Goal: Task Accomplishment & Management: Manage account settings

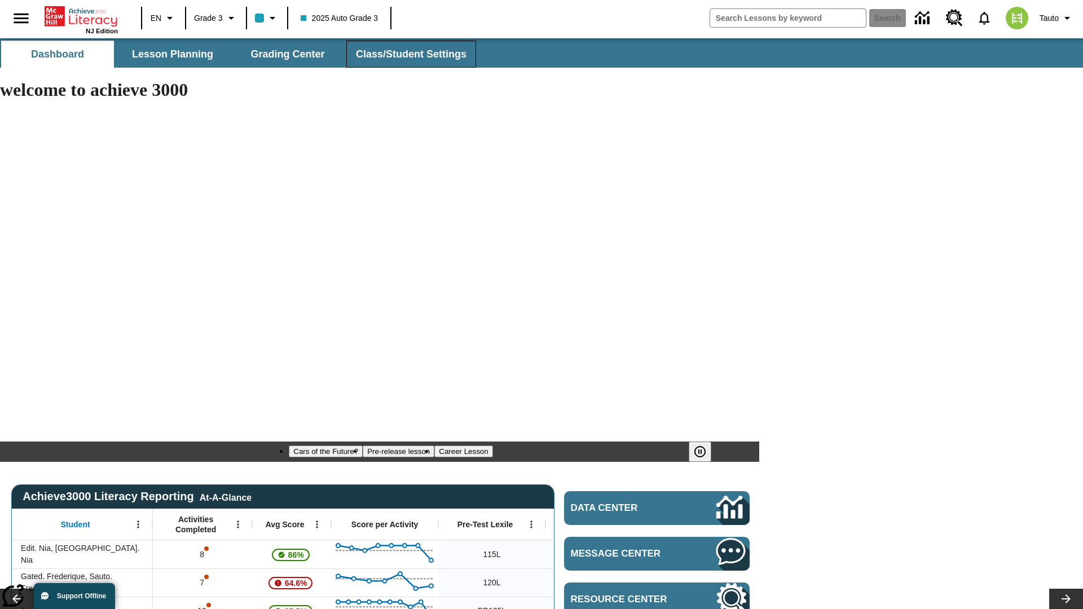
click at [410, 54] on span "Class/Student Settings" at bounding box center [411, 54] width 111 height 13
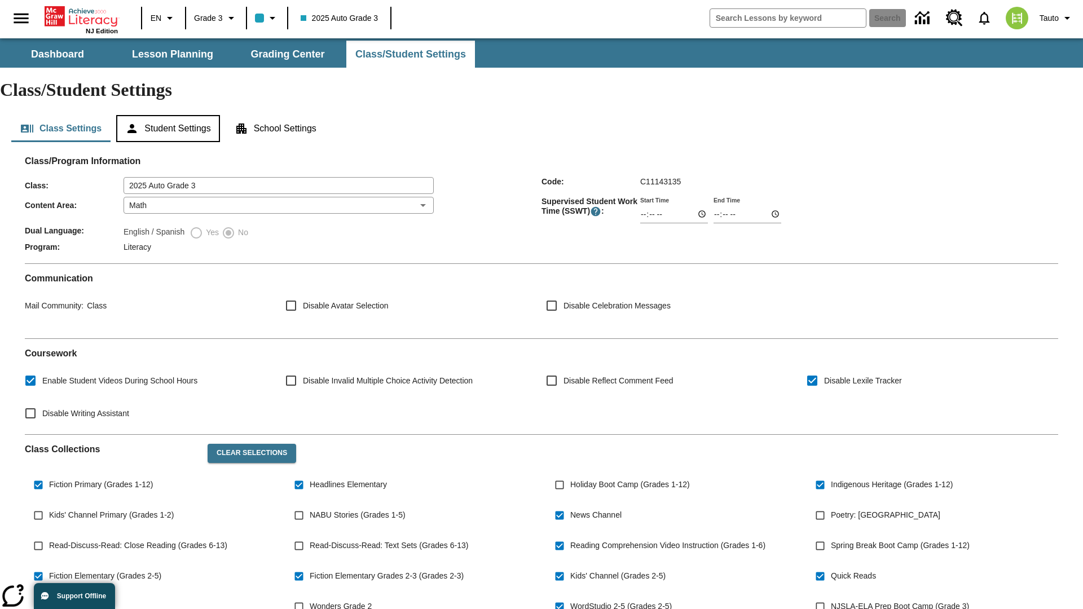
click at [170, 115] on button "Student Settings" at bounding box center [167, 128] width 103 height 27
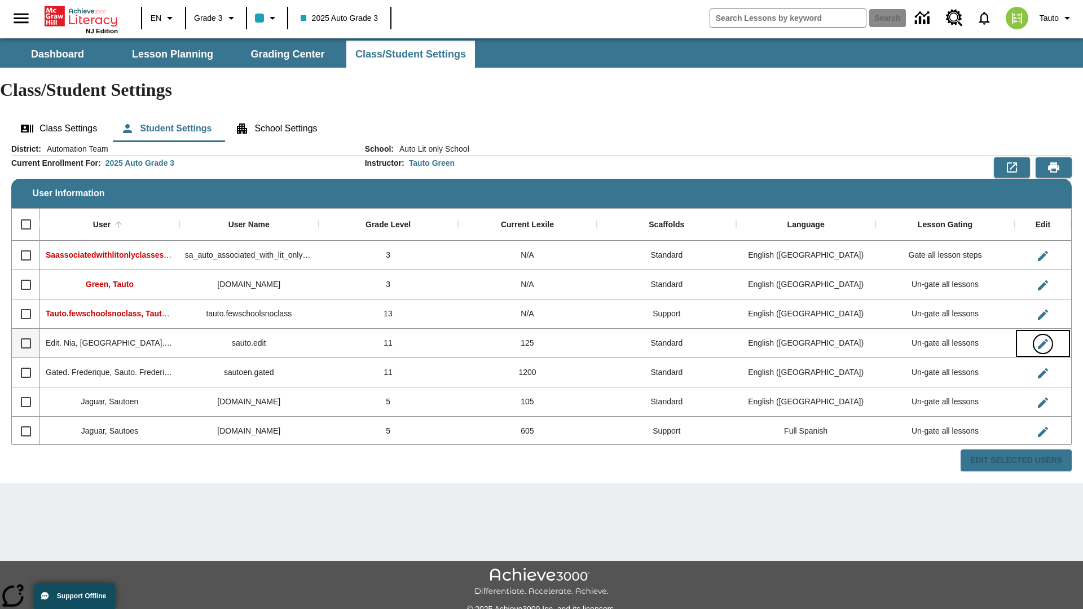
click at [1043, 339] on icon "Edit User" at bounding box center [1043, 344] width 10 height 10
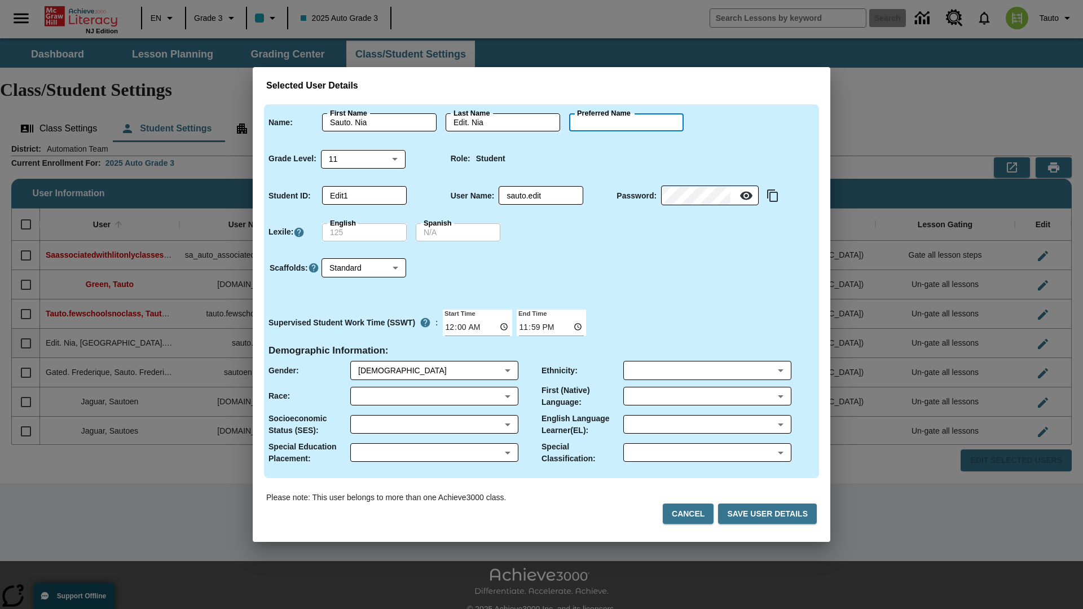
type input "[PERSON_NAME]"
click at [693, 514] on button "Cancel" at bounding box center [688, 514] width 51 height 21
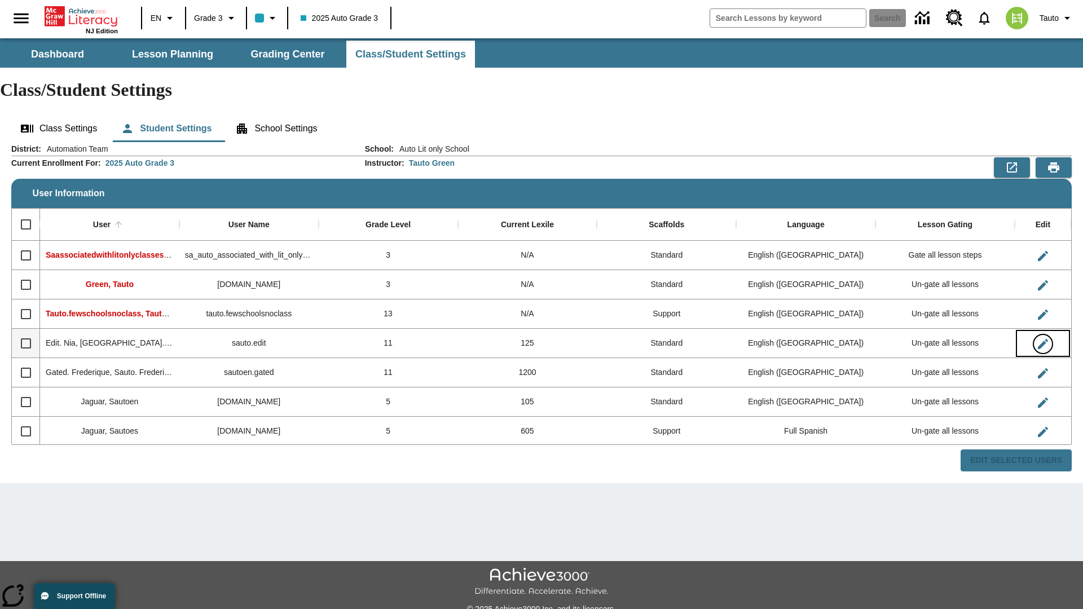
click at [1043, 339] on icon "Edit User" at bounding box center [1043, 344] width 10 height 10
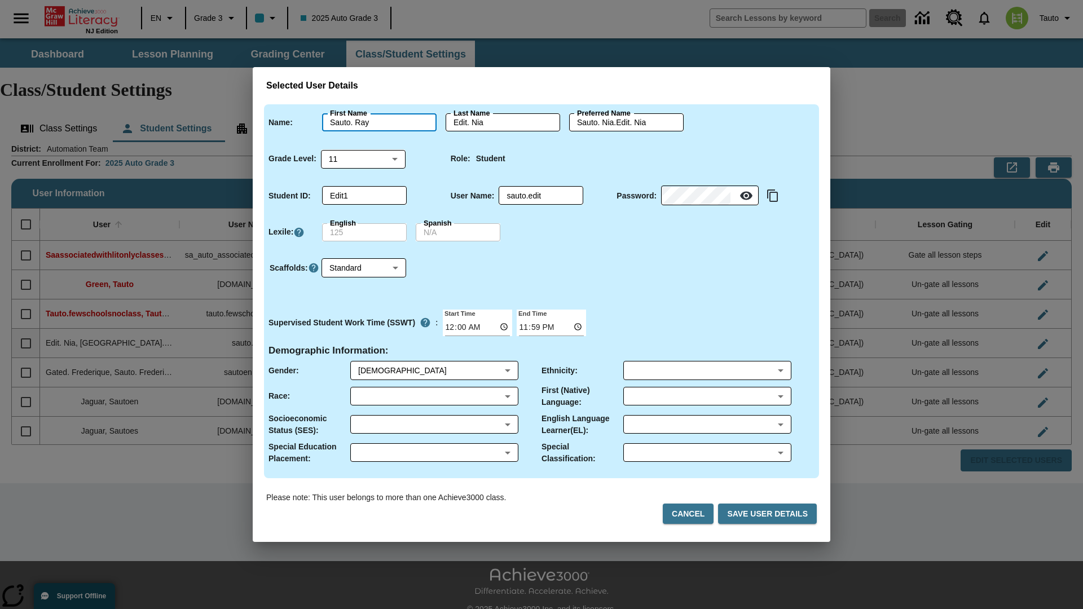
type input "Sauto. Ray"
type input "Edit. Ray"
type input "Sauto. Ray.Edit. Ray"
click at [363, 159] on body "Skip to main content NJ Edition EN Grade 3 2025 Auto Grade 3 Search 0 Tauto Das…" at bounding box center [541, 336] width 1083 height 596
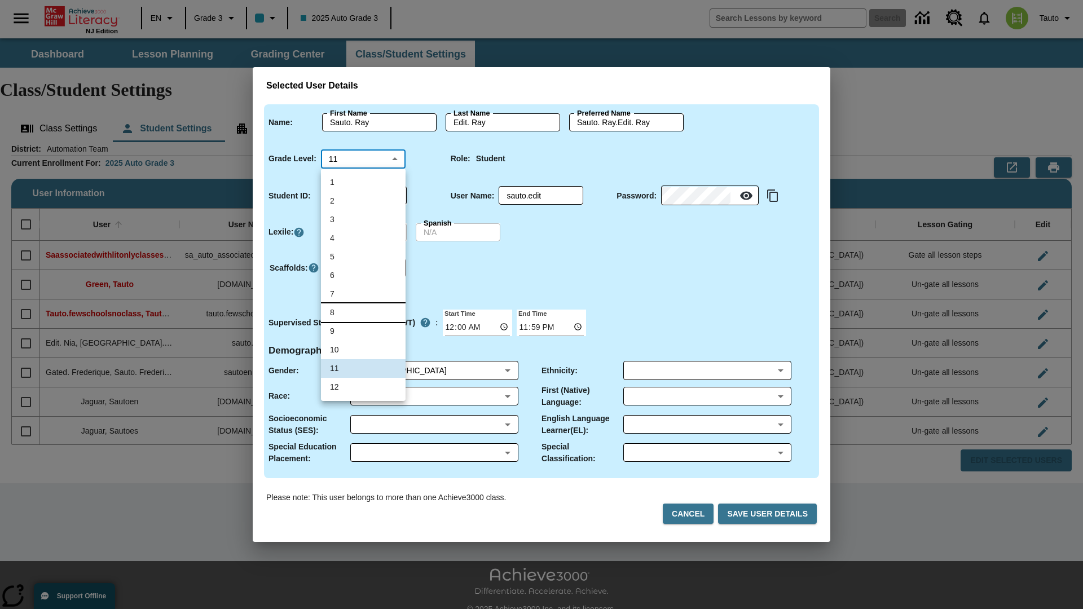
click at [363, 313] on li "8" at bounding box center [363, 313] width 85 height 19
type input "8"
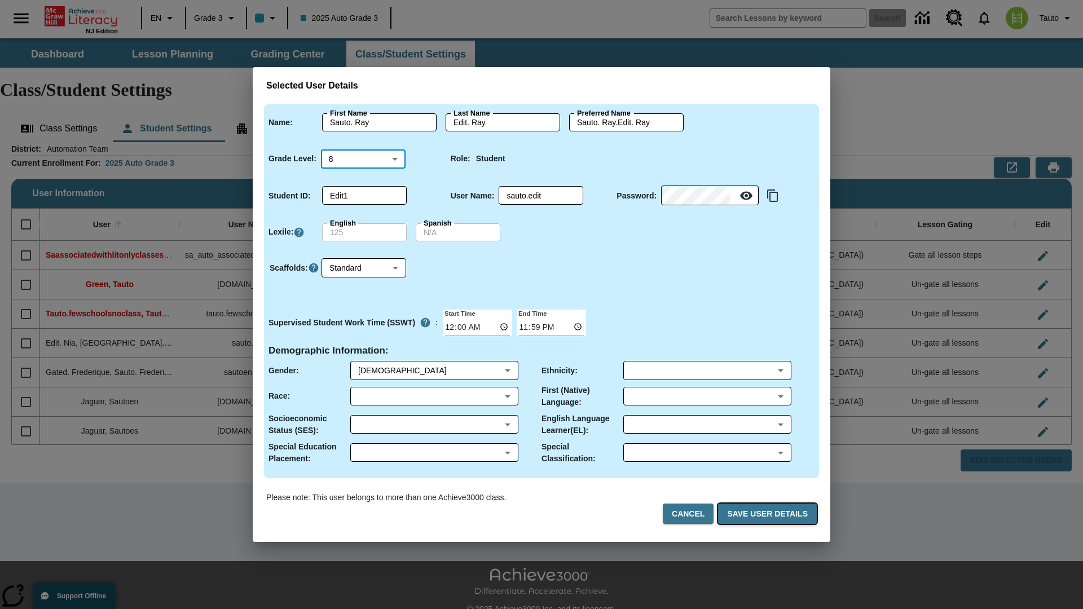
click at [770, 514] on button "Save User Details" at bounding box center [767, 514] width 99 height 21
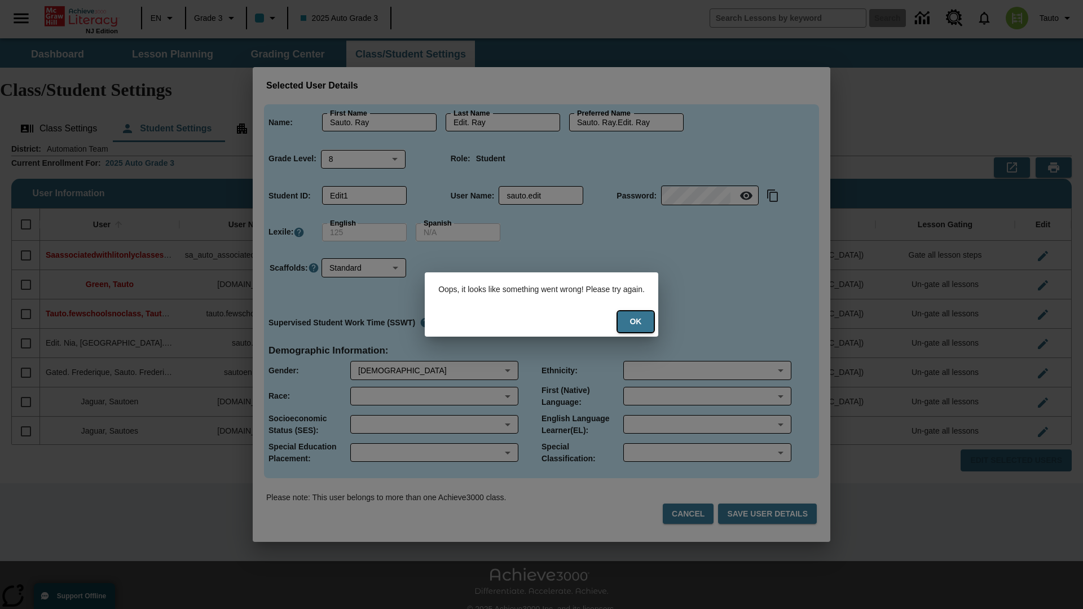
click at [643, 322] on button "Ok" at bounding box center [636, 321] width 36 height 21
